Goal: Task Accomplishment & Management: Manage account settings

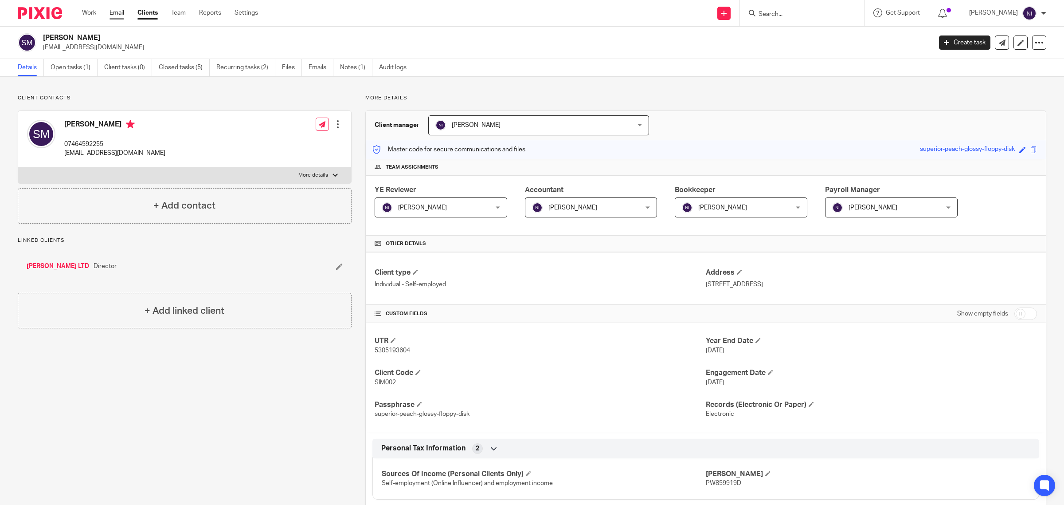
click at [117, 12] on link "Email" at bounding box center [117, 12] width 15 height 9
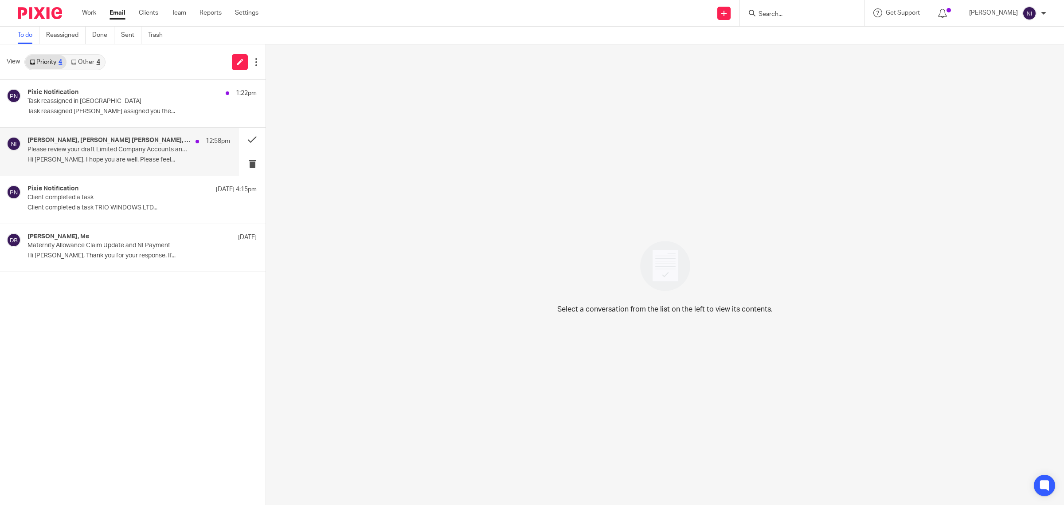
click at [169, 145] on div "Jaz Grewal, Harman Shergill, Me 12:58pm" at bounding box center [128, 141] width 203 height 9
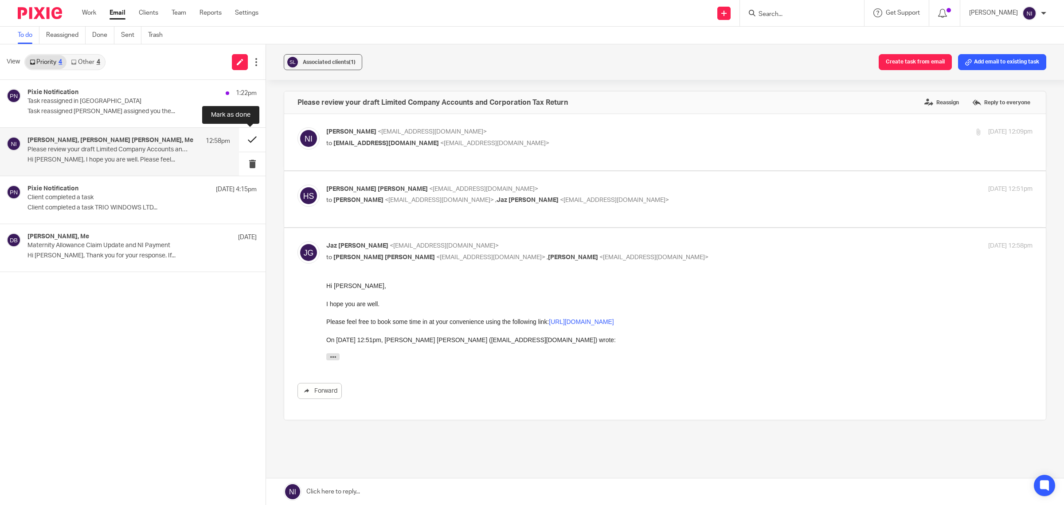
click at [254, 141] on button at bounding box center [252, 140] width 27 height 24
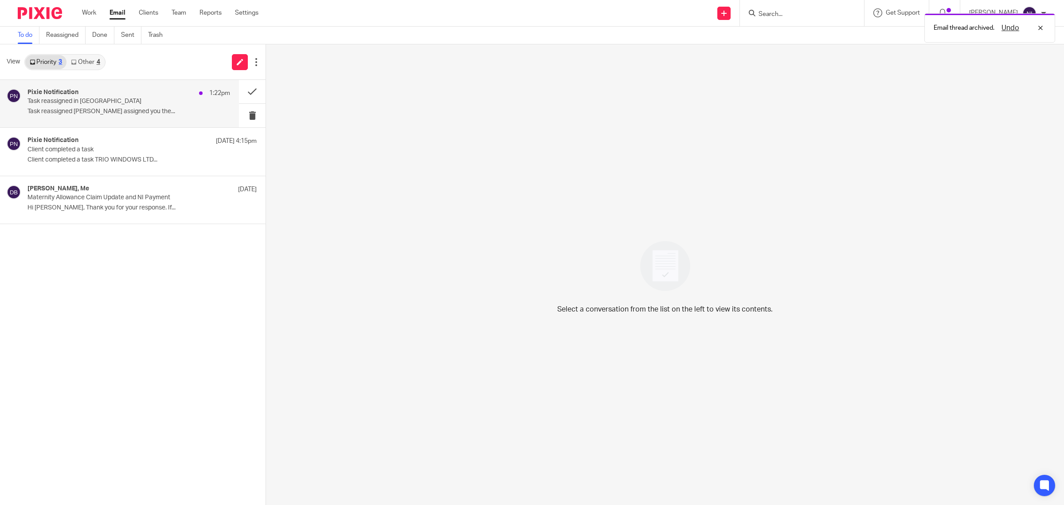
click at [167, 116] on div "Pixie Notification 1:22pm Task reassigned in Pixie Task reassigned Punit Joshi …" at bounding box center [128, 104] width 203 height 30
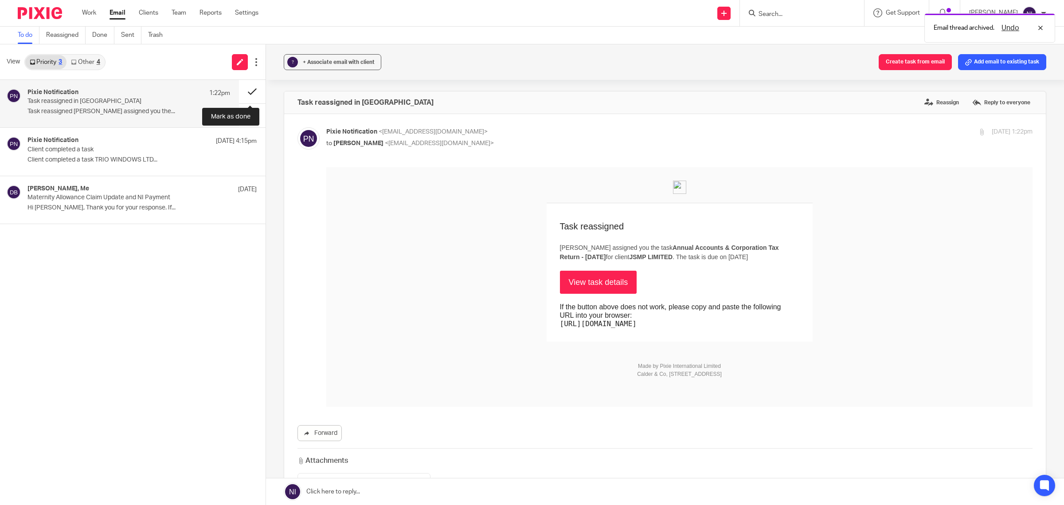
click at [251, 89] on button at bounding box center [252, 92] width 27 height 24
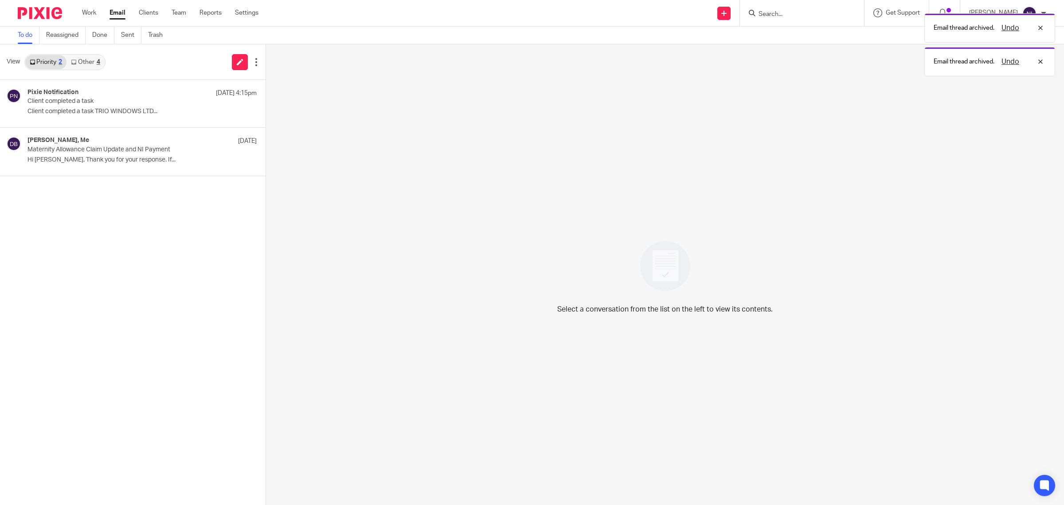
click at [95, 63] on link "Other 4" at bounding box center [86, 62] width 38 height 14
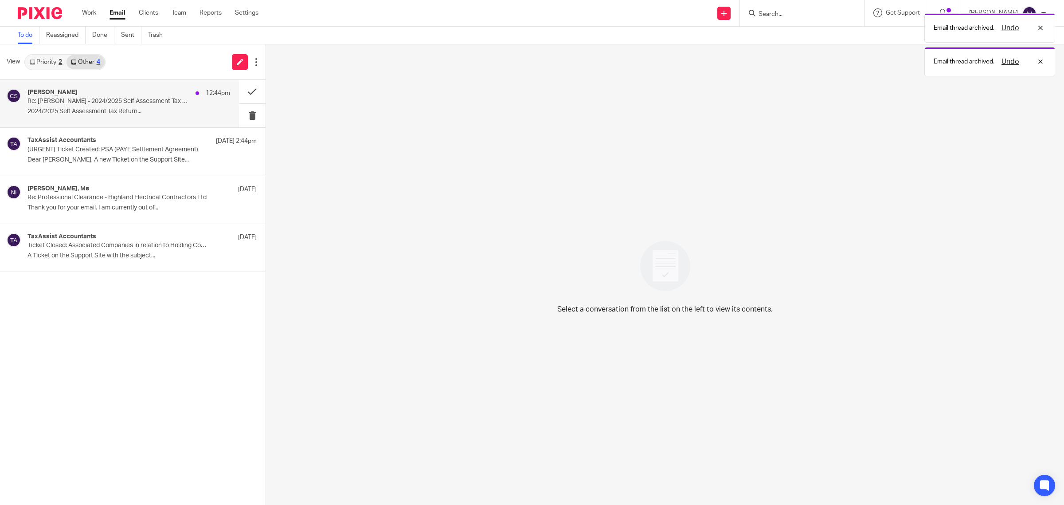
click at [120, 86] on div "Clair Sabel 12:44pm Re: Clair Sabel - 2024/2025 Self Assessment Tax Return Ques…" at bounding box center [119, 103] width 239 height 47
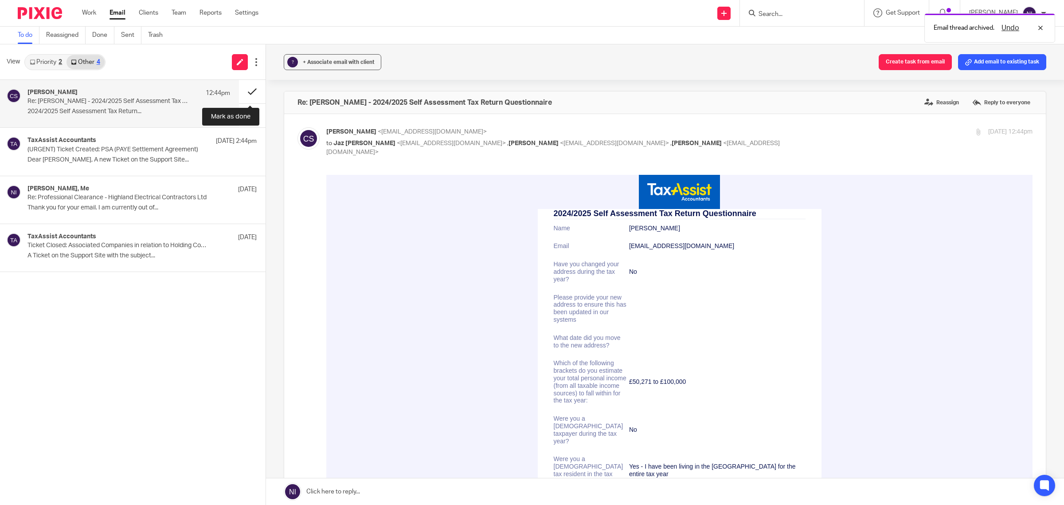
click at [253, 94] on button at bounding box center [252, 92] width 27 height 24
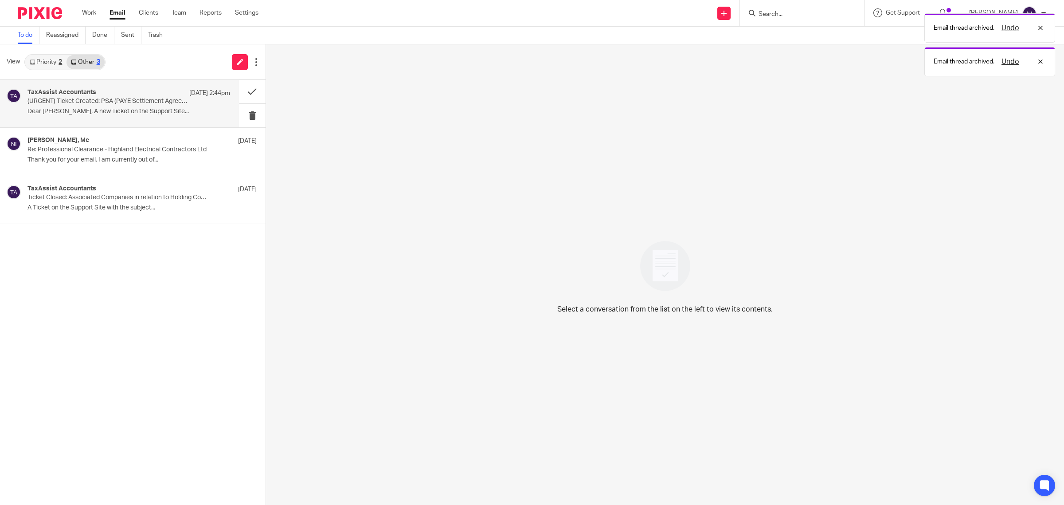
click at [176, 106] on div "TaxAssist Accountants 22 Sep 2:44pm (URGENT) Ticket Created: PSA (PAYE Settleme…" at bounding box center [128, 104] width 203 height 30
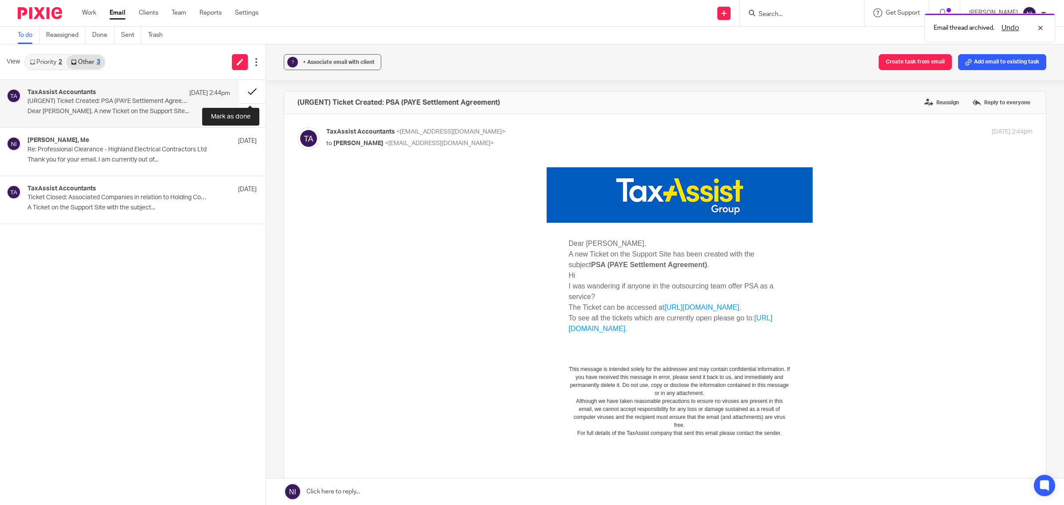
click at [245, 90] on button at bounding box center [252, 92] width 27 height 24
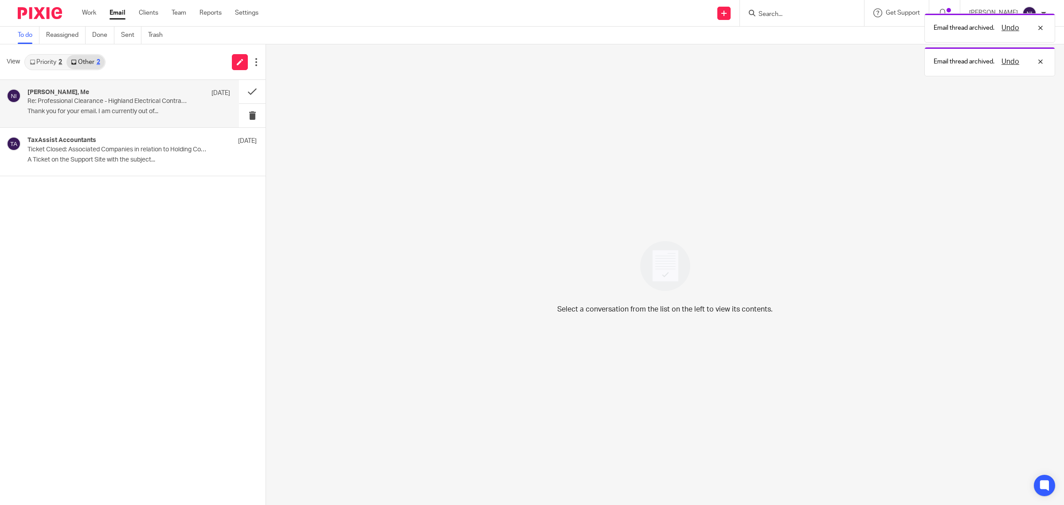
click at [136, 108] on p "Thank you for your email. I am currently out of..." at bounding box center [128, 112] width 203 height 8
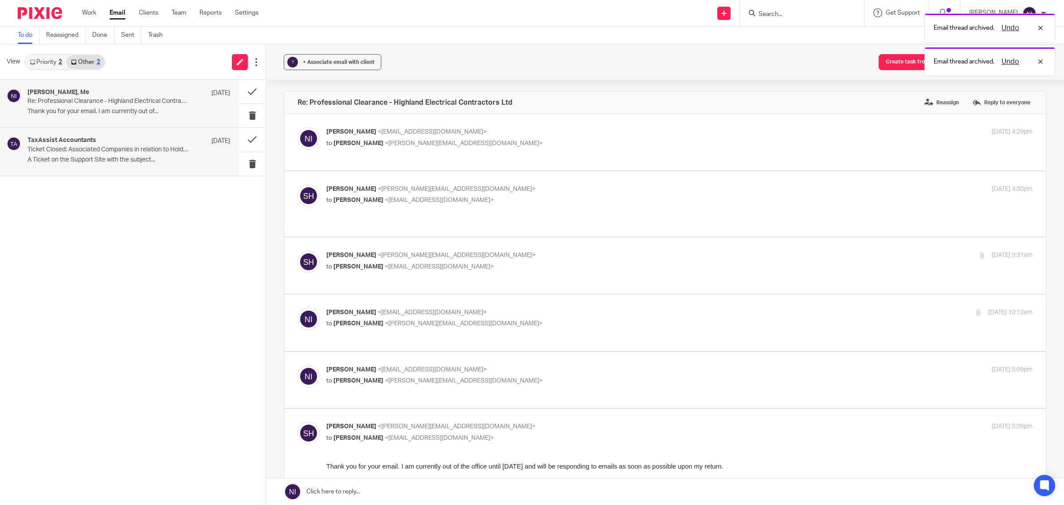
click at [115, 151] on p "Ticket Closed: Associated Companies in relation to Holding Companies" at bounding box center [108, 150] width 162 height 8
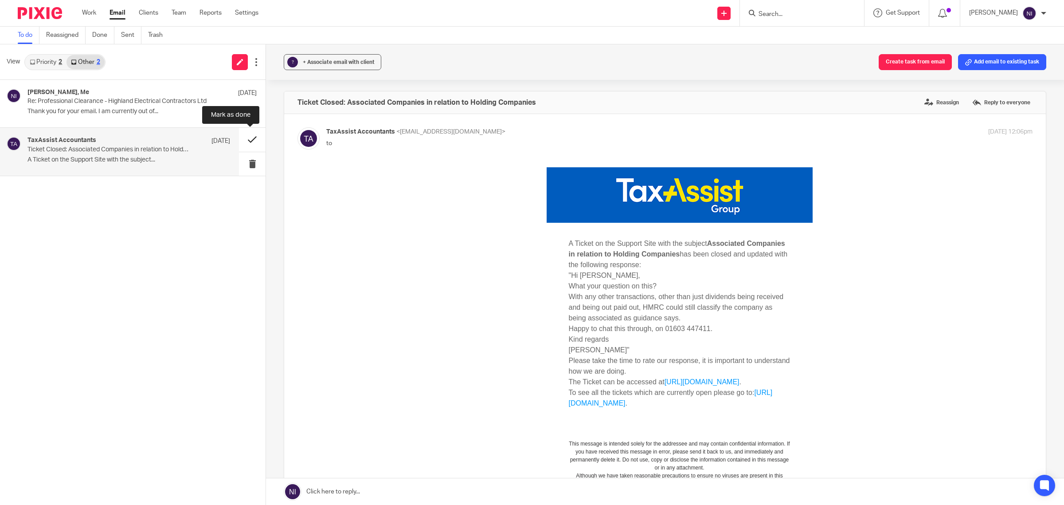
click at [256, 145] on button at bounding box center [252, 140] width 27 height 24
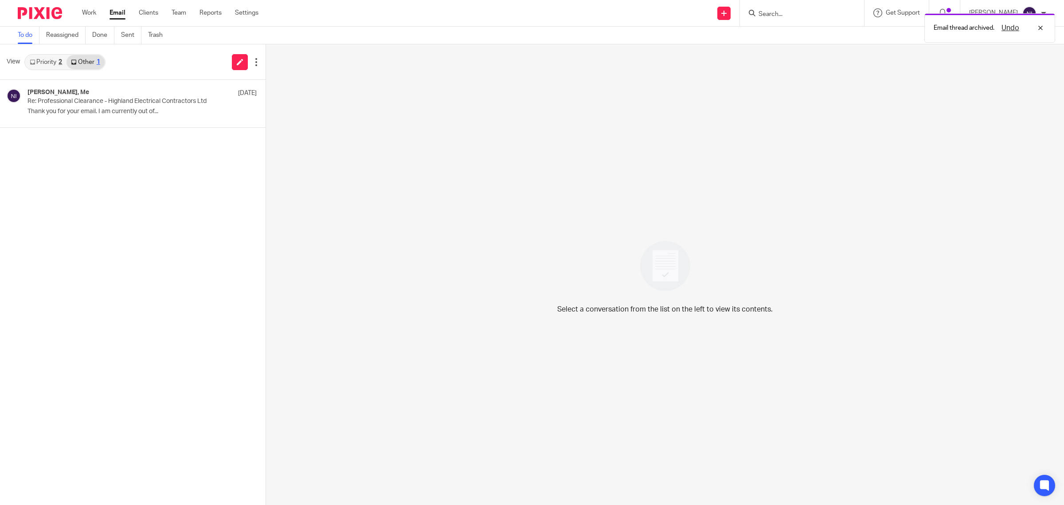
click at [63, 58] on link "Priority 2" at bounding box center [45, 62] width 41 height 14
click at [92, 10] on link "Work" at bounding box center [89, 12] width 14 height 9
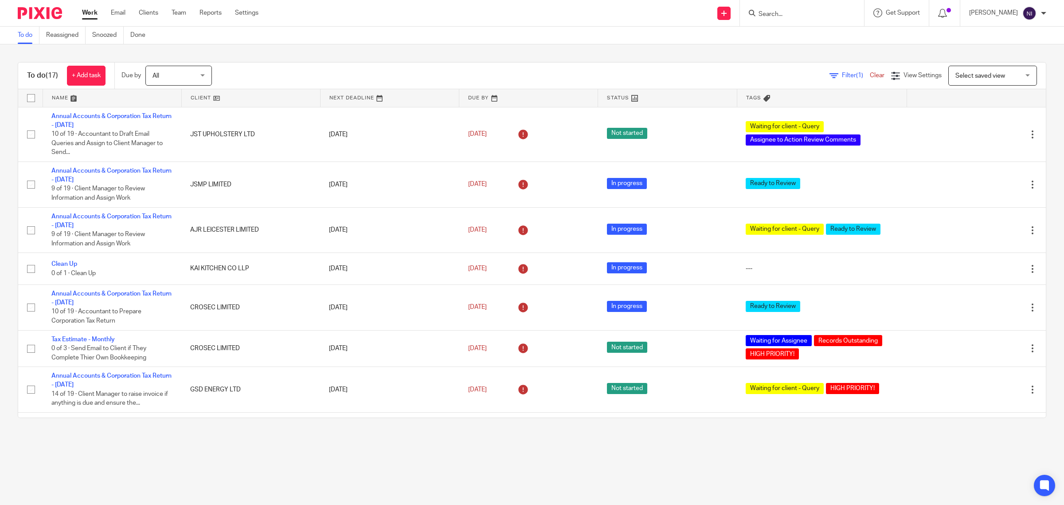
click at [65, 96] on link at bounding box center [112, 98] width 138 height 18
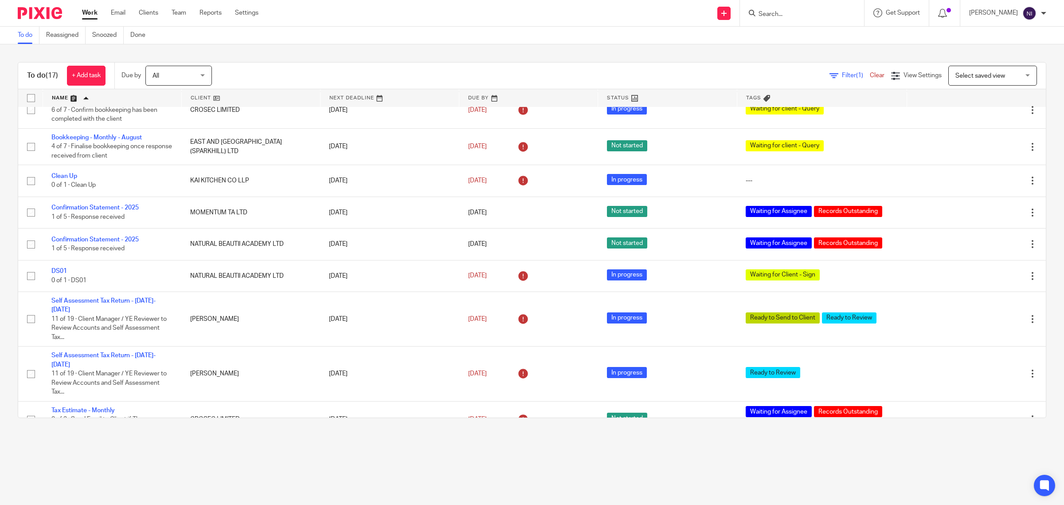
scroll to position [389, 0]
click at [74, 94] on link at bounding box center [112, 98] width 138 height 18
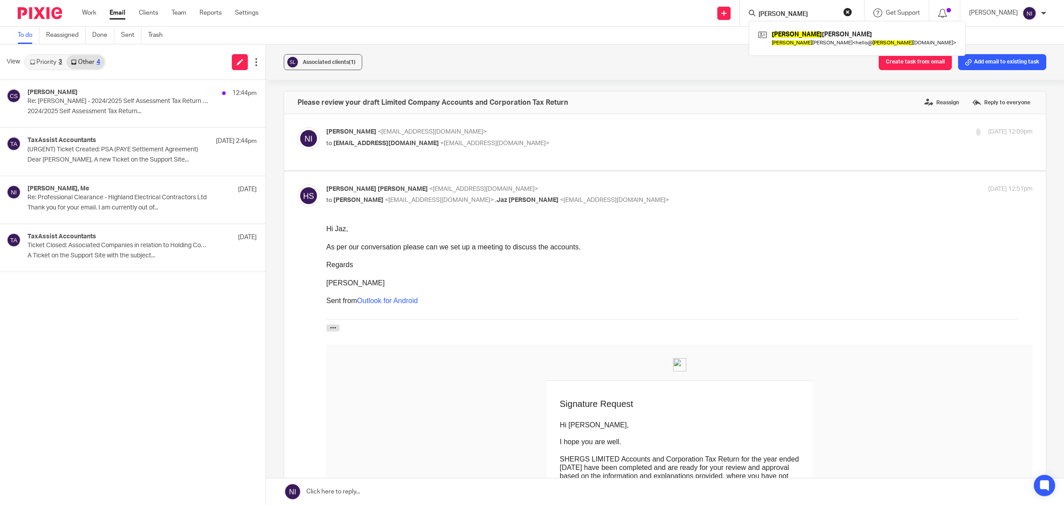
click at [50, 63] on link "Priority 3" at bounding box center [45, 62] width 41 height 14
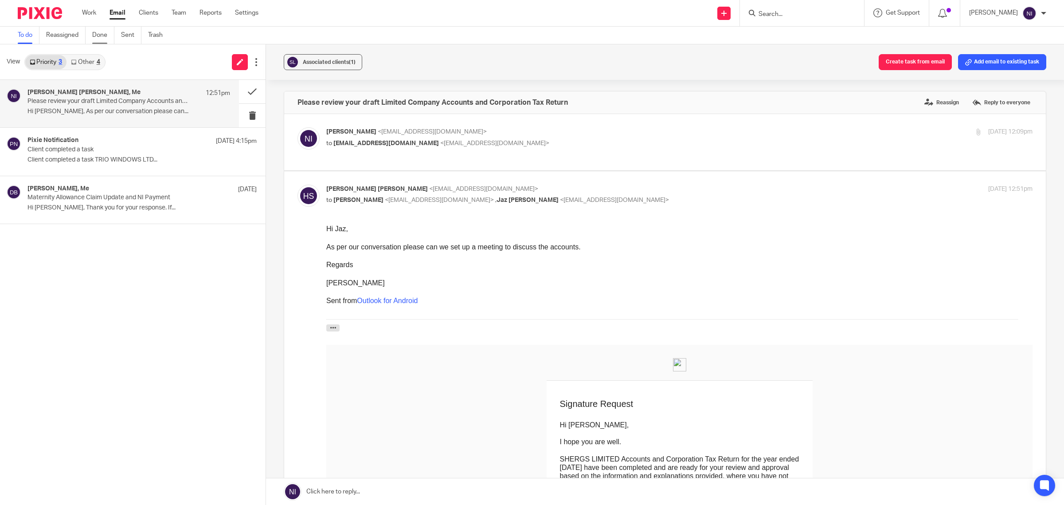
click at [101, 36] on link "Done" at bounding box center [103, 35] width 22 height 17
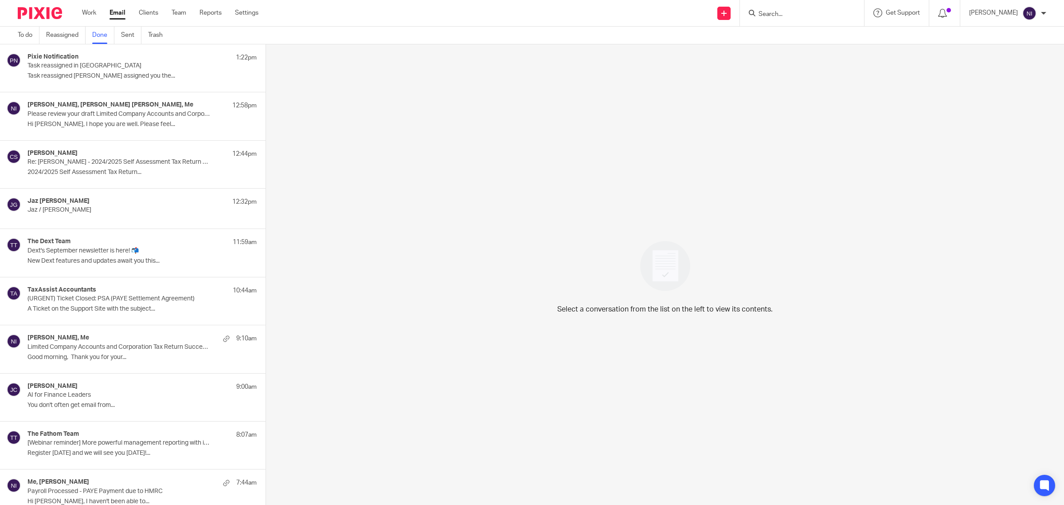
click at [826, 14] on input "Search" at bounding box center [798, 15] width 80 height 8
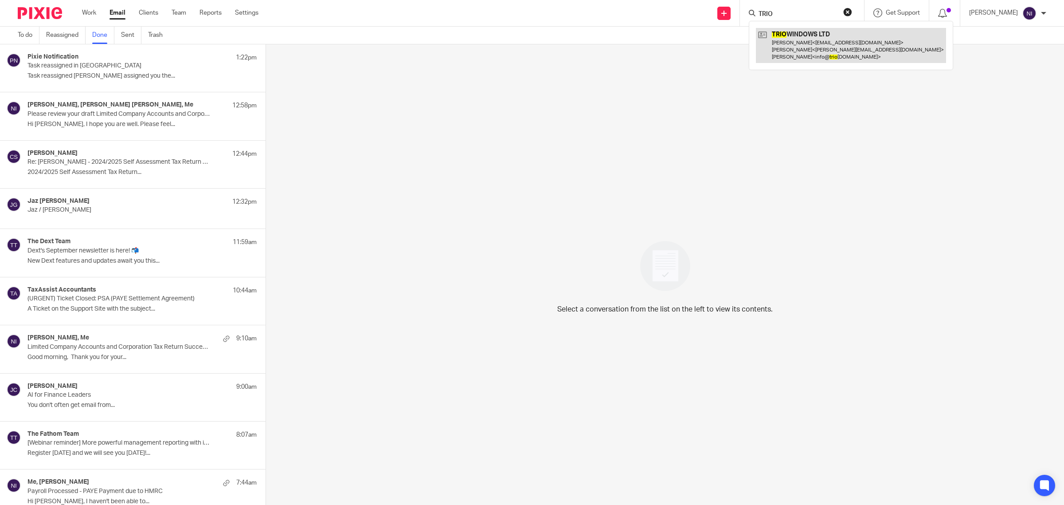
type input "TRIO"
click at [817, 38] on link at bounding box center [851, 45] width 190 height 35
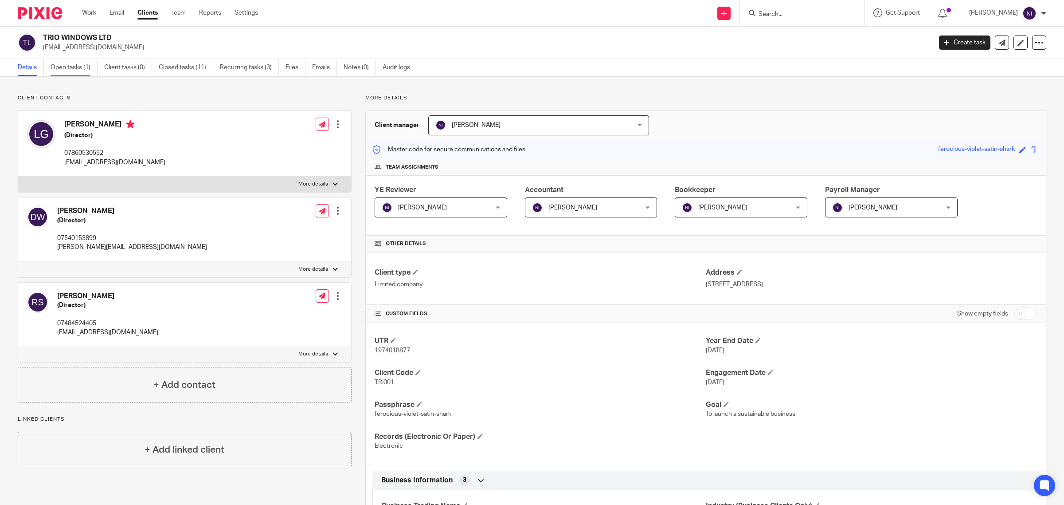
click at [88, 64] on link "Open tasks (1)" at bounding box center [74, 67] width 47 height 17
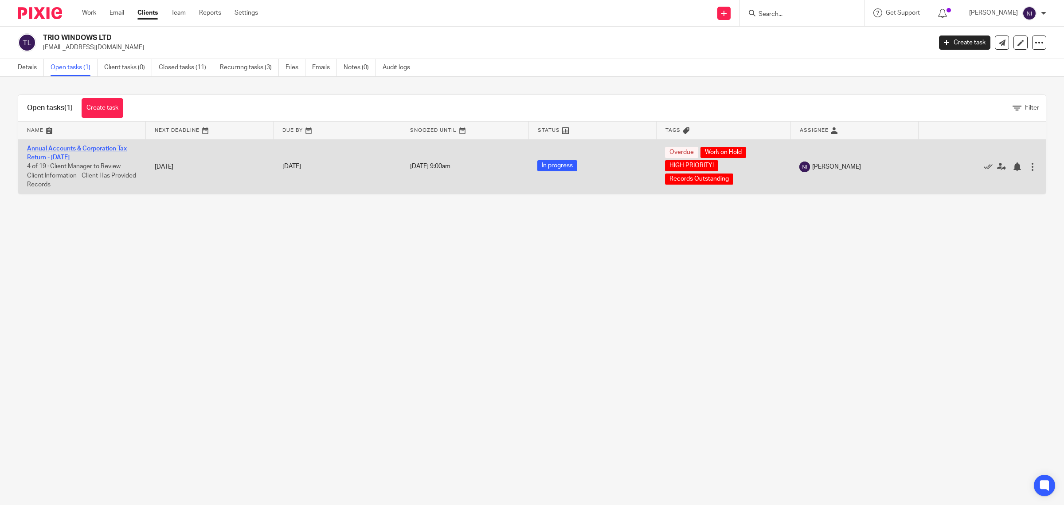
drag, startPoint x: 0, startPoint y: 0, endPoint x: 78, endPoint y: 147, distance: 166.7
click at [78, 147] on link "Annual Accounts & Corporation Tax Return - [DATE]" at bounding box center [77, 152] width 100 height 15
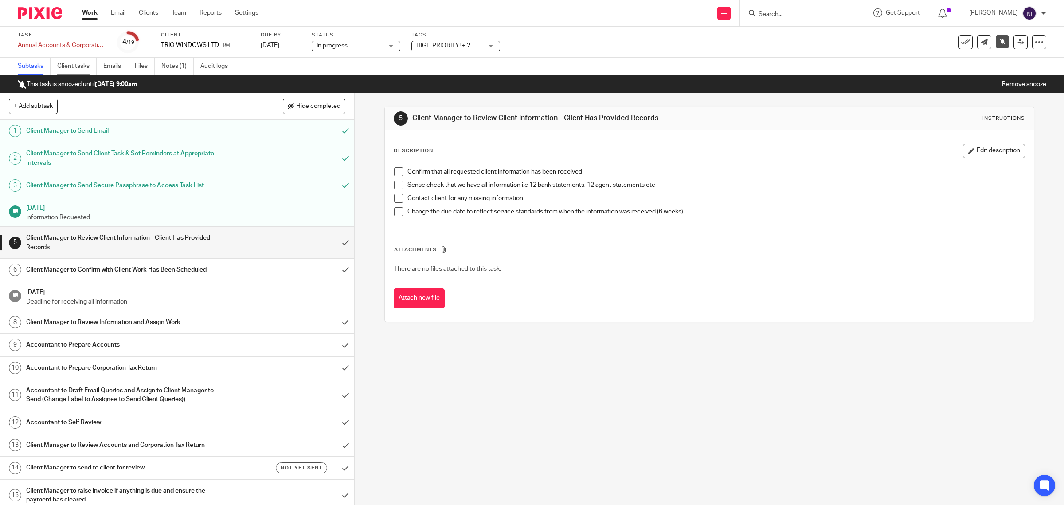
click at [95, 66] on link "Client tasks" at bounding box center [76, 66] width 39 height 17
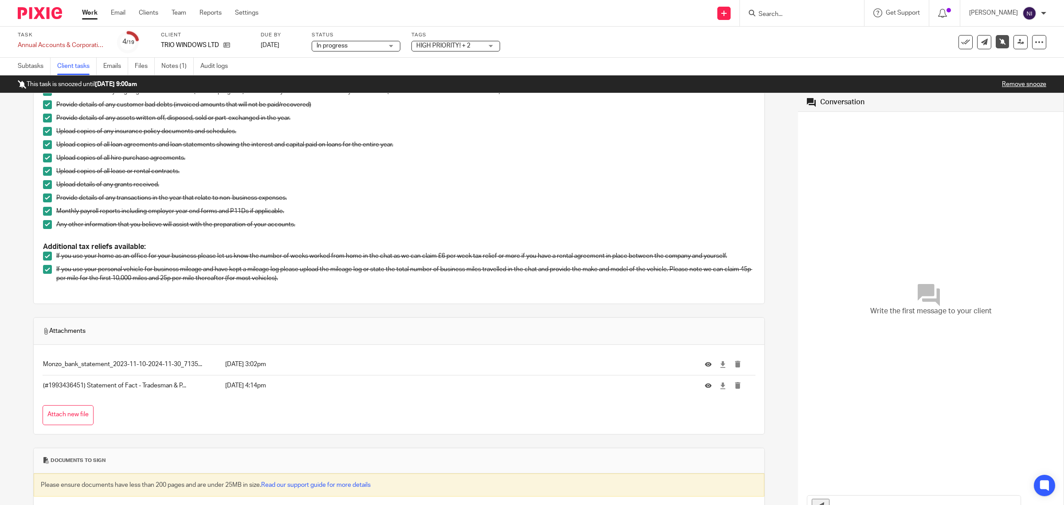
scroll to position [238, 0]
click at [705, 388] on icon at bounding box center [708, 384] width 7 height 7
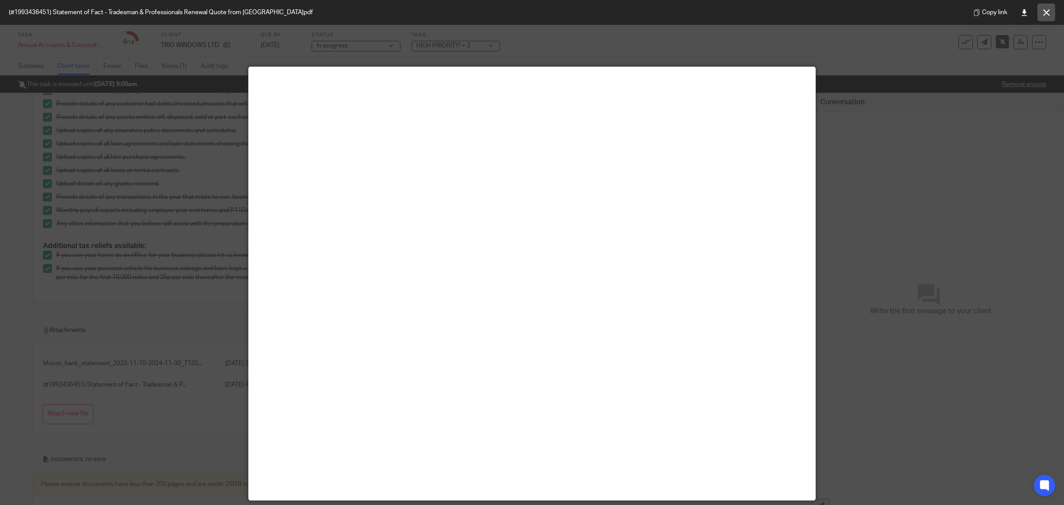
click at [1045, 13] on icon at bounding box center [1047, 12] width 7 height 7
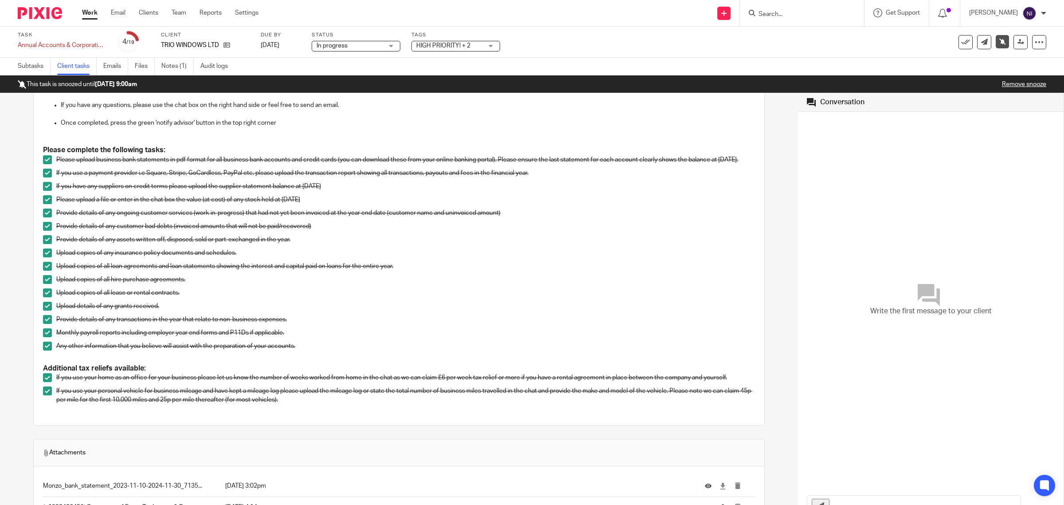
scroll to position [0, 0]
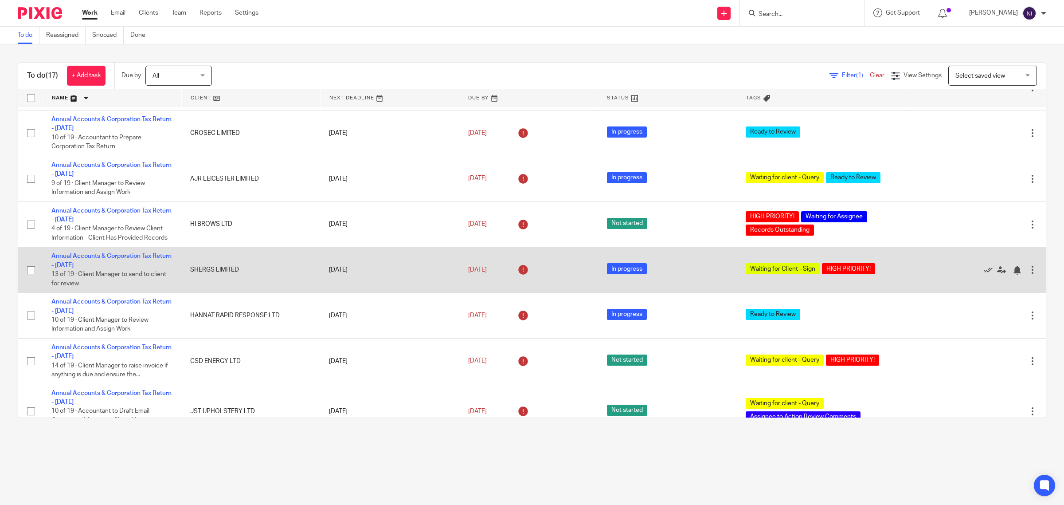
scroll to position [389, 0]
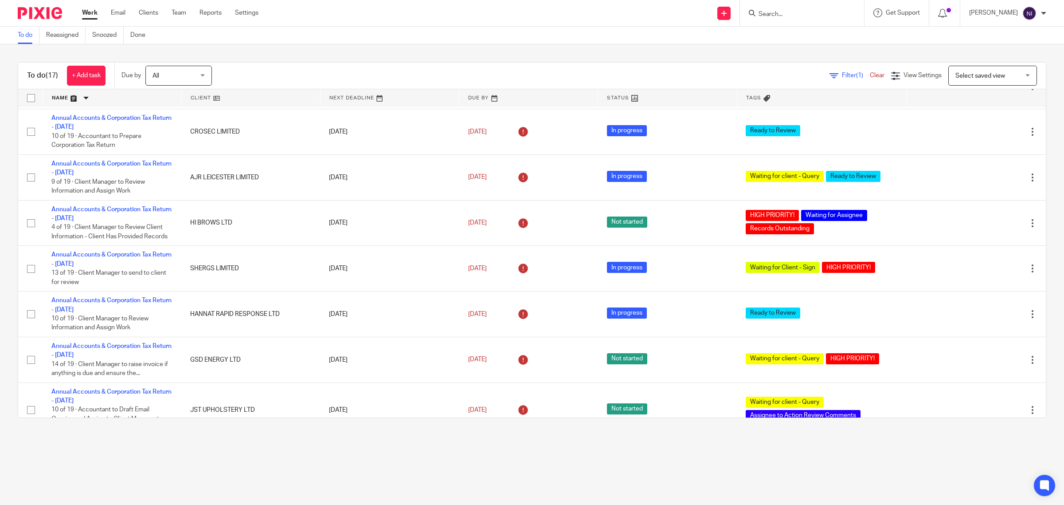
click at [80, 91] on link at bounding box center [112, 98] width 138 height 18
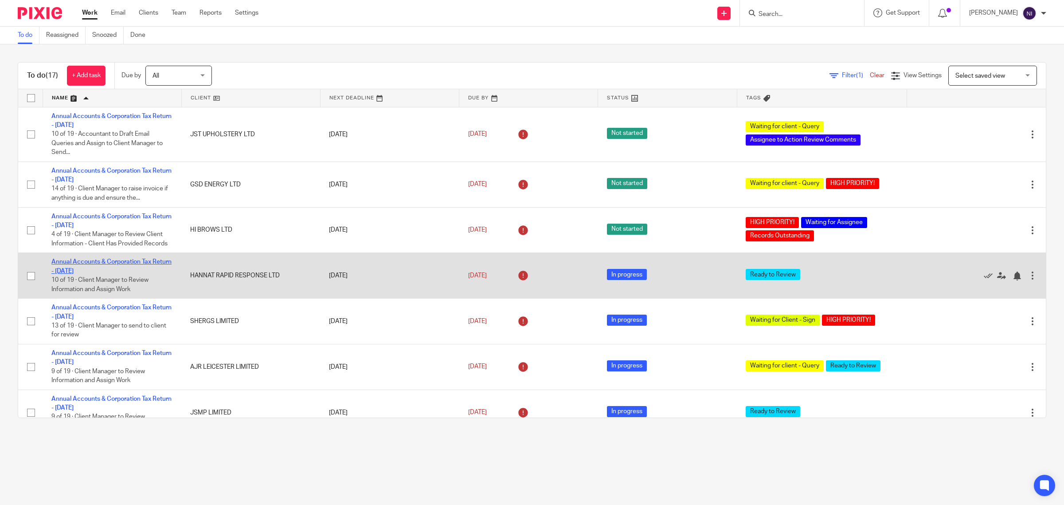
click at [137, 259] on link "Annual Accounts & Corporation Tax Return - January 31, 2025" at bounding box center [111, 266] width 120 height 15
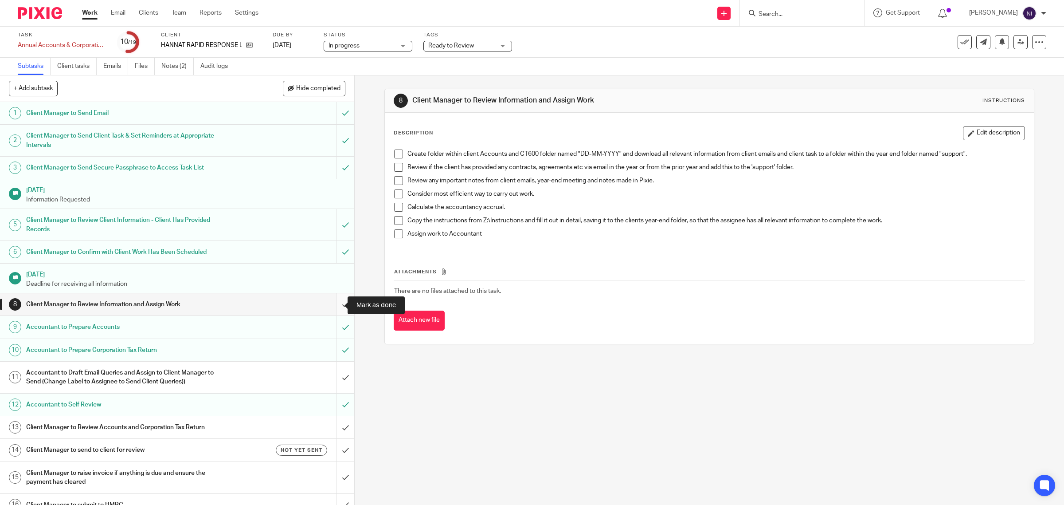
click at [333, 307] on input "submit" at bounding box center [177, 304] width 354 height 22
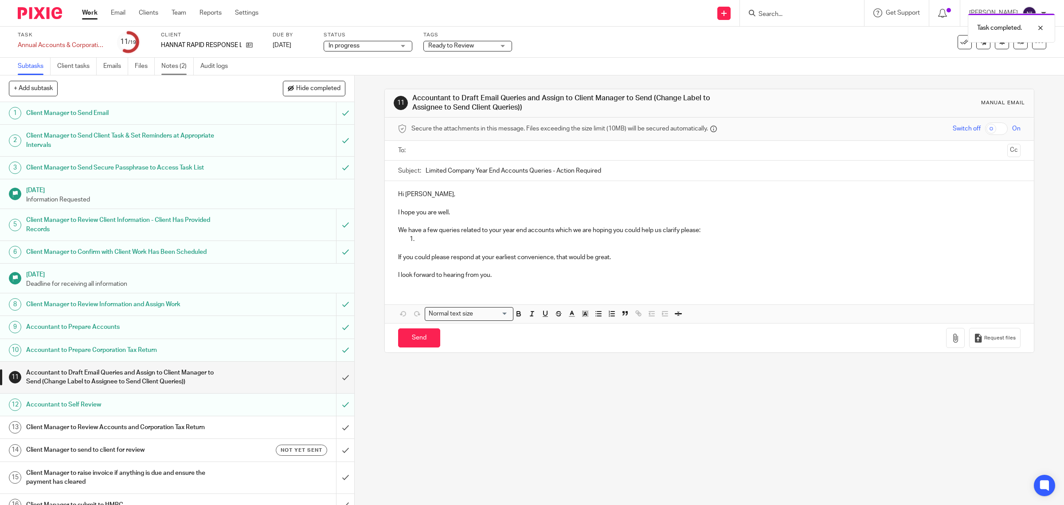
click at [182, 67] on link "Notes (2)" at bounding box center [177, 66] width 32 height 17
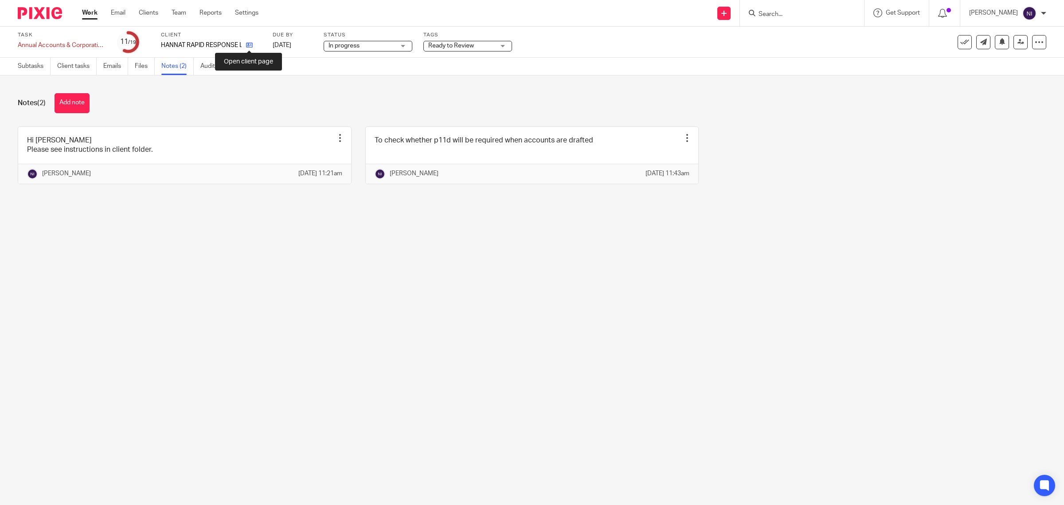
click at [249, 43] on icon at bounding box center [249, 45] width 7 height 7
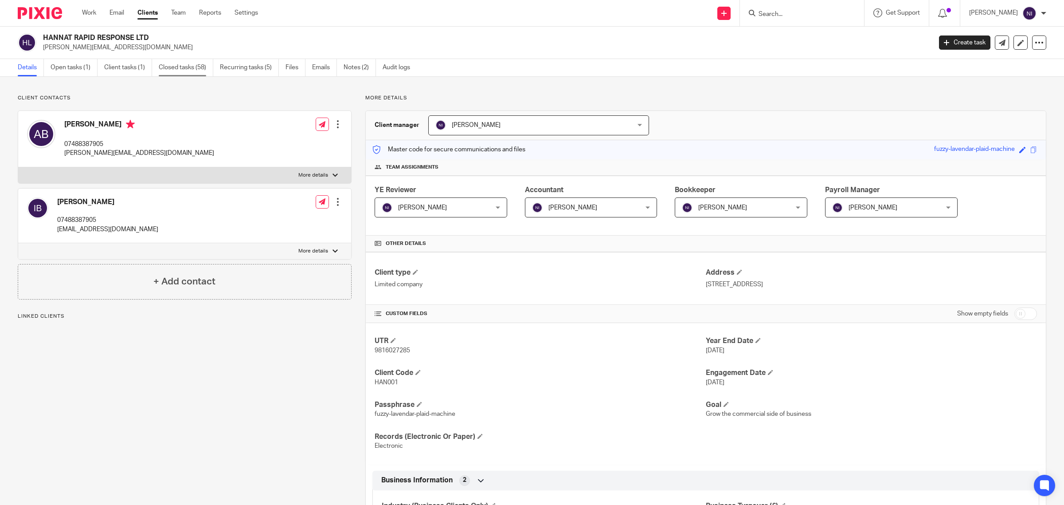
click at [185, 73] on link "Closed tasks (58)" at bounding box center [186, 67] width 55 height 17
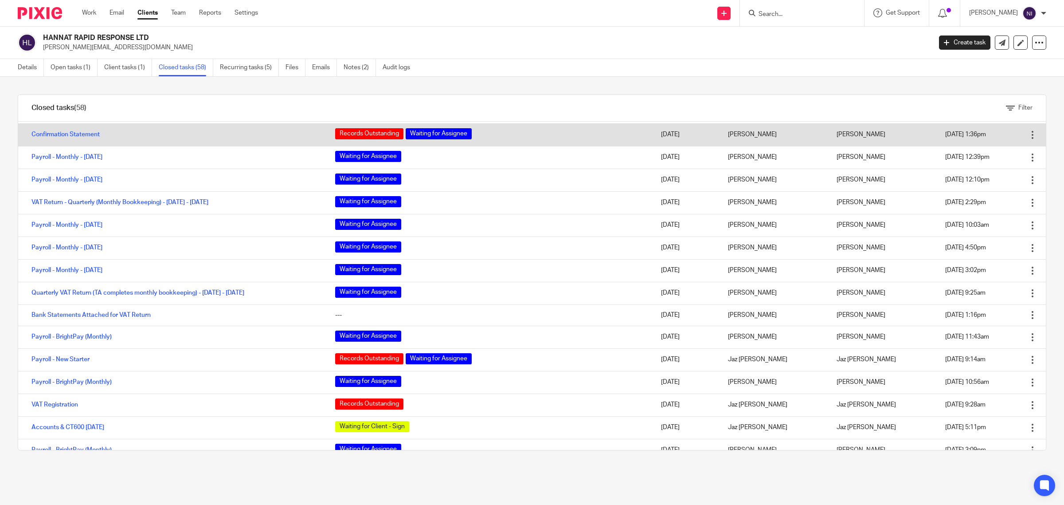
scroll to position [388, 0]
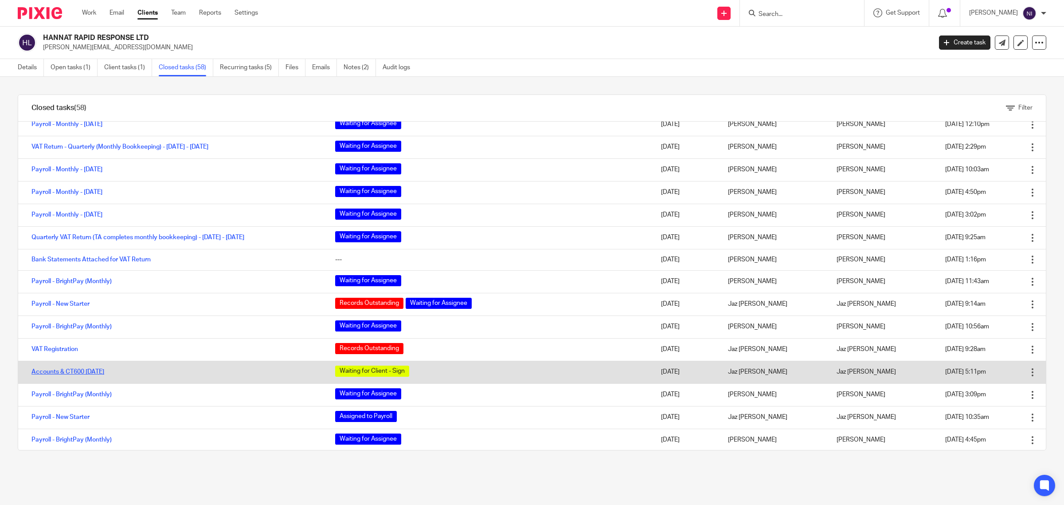
click at [69, 375] on link "Accounts & CT600 [DATE]" at bounding box center [67, 372] width 73 height 6
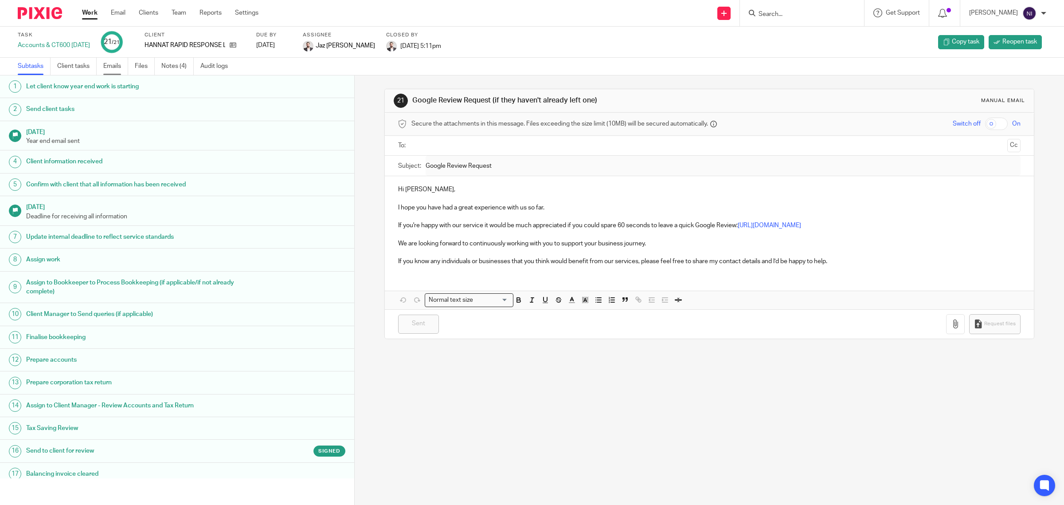
click at [122, 67] on link "Emails" at bounding box center [115, 66] width 25 height 17
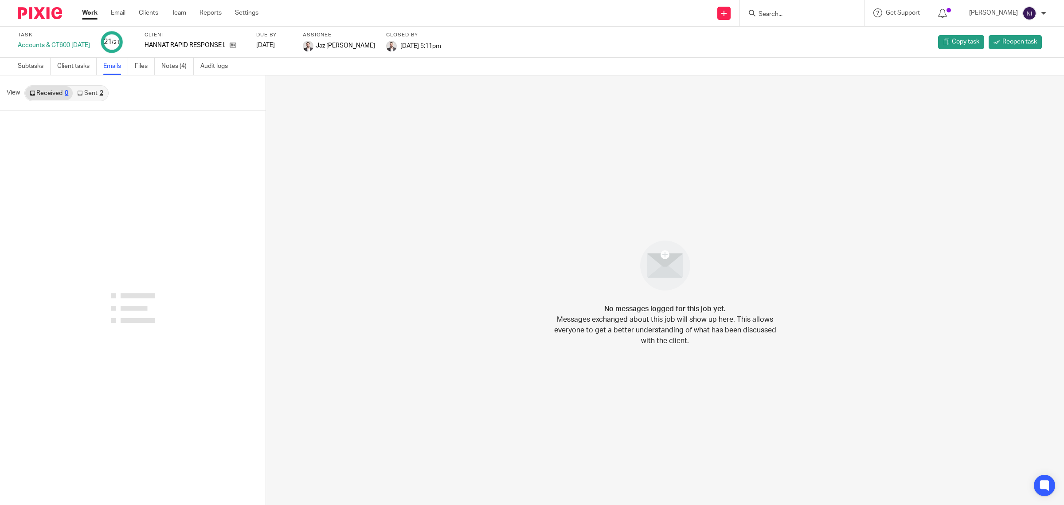
click at [103, 90] on link "Sent 2" at bounding box center [90, 93] width 35 height 14
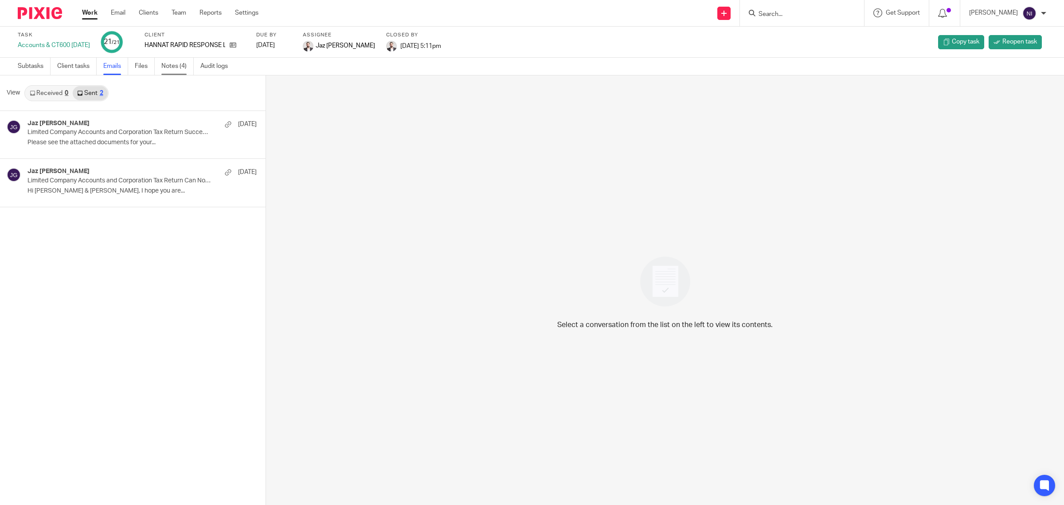
click at [186, 68] on link "Notes (4)" at bounding box center [177, 66] width 32 height 17
